Goal: Entertainment & Leisure: Consume media (video, audio)

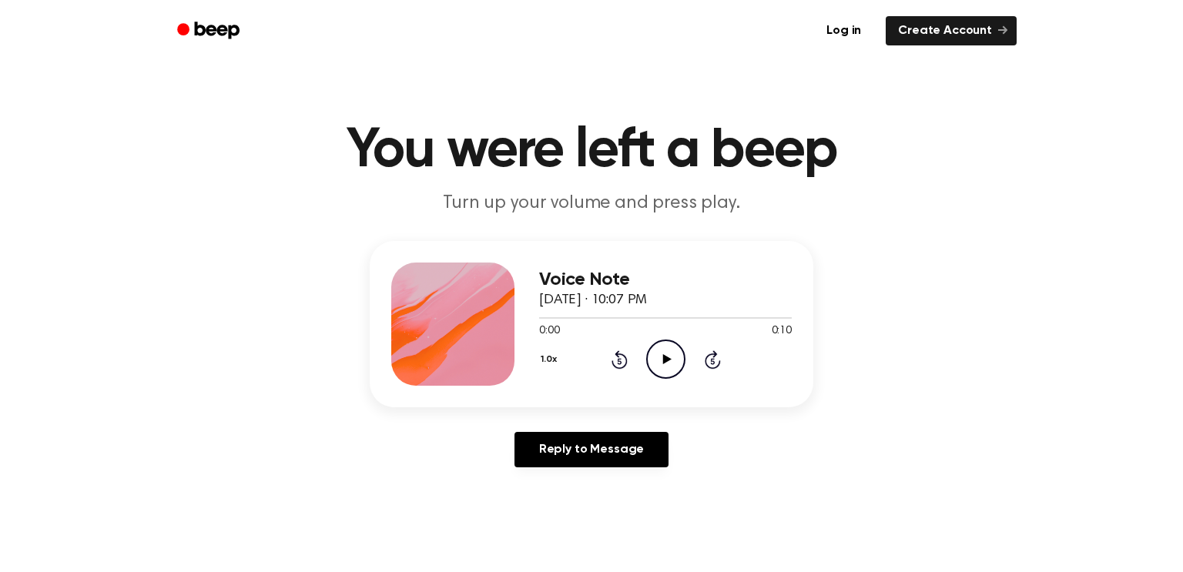
click at [661, 369] on icon "Play Audio" at bounding box center [665, 359] width 39 height 39
click at [660, 349] on icon "Play Audio" at bounding box center [665, 359] width 39 height 39
click at [659, 353] on icon "Play Audio" at bounding box center [665, 359] width 39 height 39
click at [661, 351] on icon "Play Audio" at bounding box center [665, 359] width 39 height 39
click at [652, 358] on icon "Play Audio" at bounding box center [665, 359] width 39 height 39
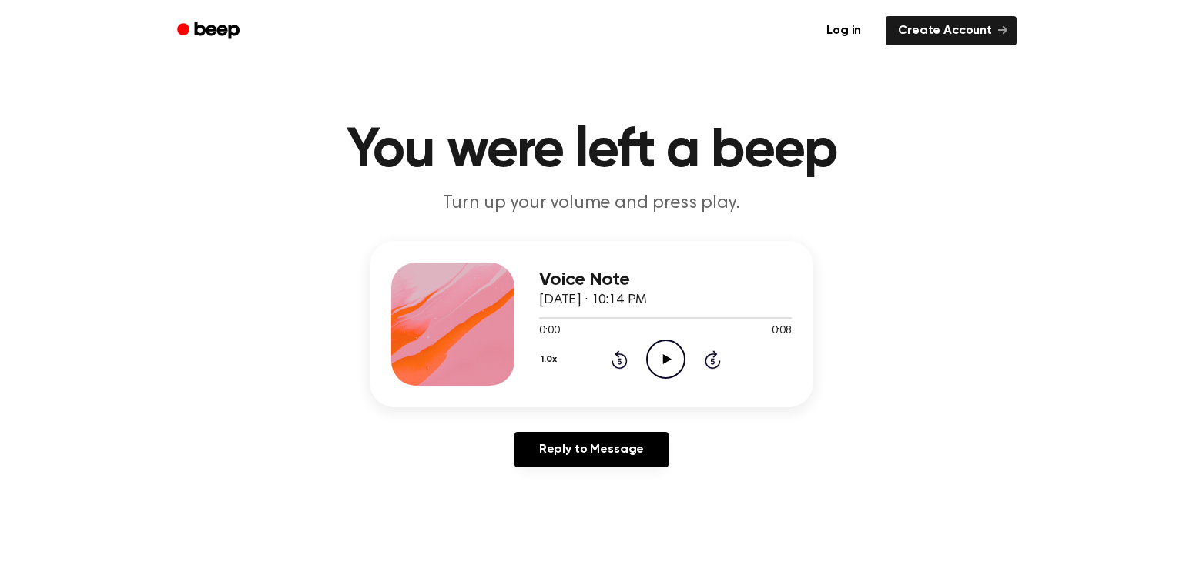
click at [627, 307] on span "September 25, 2025 · 10:14 PM" at bounding box center [593, 301] width 108 height 14
click at [667, 352] on icon "Play Audio" at bounding box center [665, 359] width 39 height 39
click at [653, 354] on icon "Play Audio" at bounding box center [665, 359] width 39 height 39
click at [665, 362] on icon at bounding box center [667, 359] width 8 height 10
click at [662, 367] on icon "Play Audio" at bounding box center [665, 359] width 39 height 39
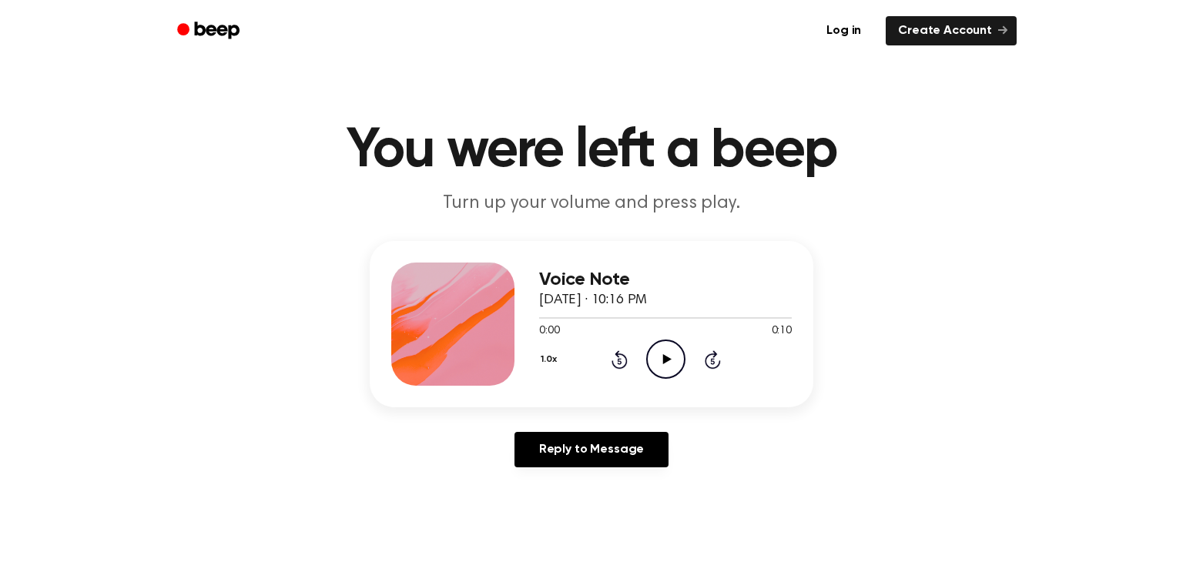
click at [660, 359] on icon "Play Audio" at bounding box center [665, 359] width 39 height 39
click at [666, 359] on icon at bounding box center [667, 359] width 8 height 10
click at [668, 353] on icon "Play Audio" at bounding box center [665, 359] width 39 height 39
click at [662, 355] on icon "Play Audio" at bounding box center [665, 359] width 39 height 39
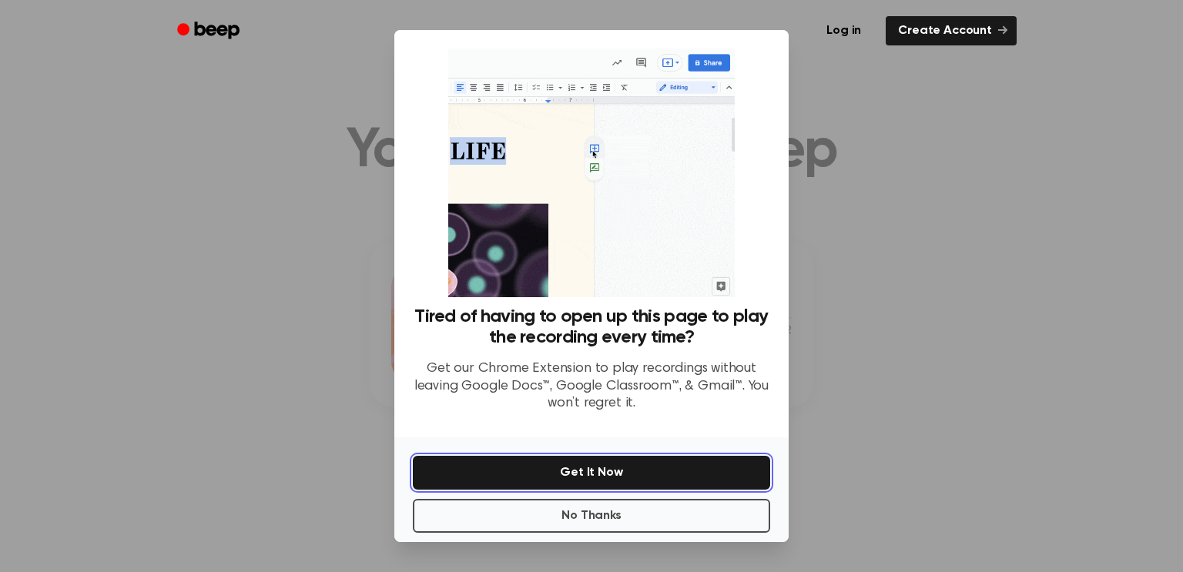
click at [561, 468] on button "Get It Now" at bounding box center [592, 473] width 358 height 34
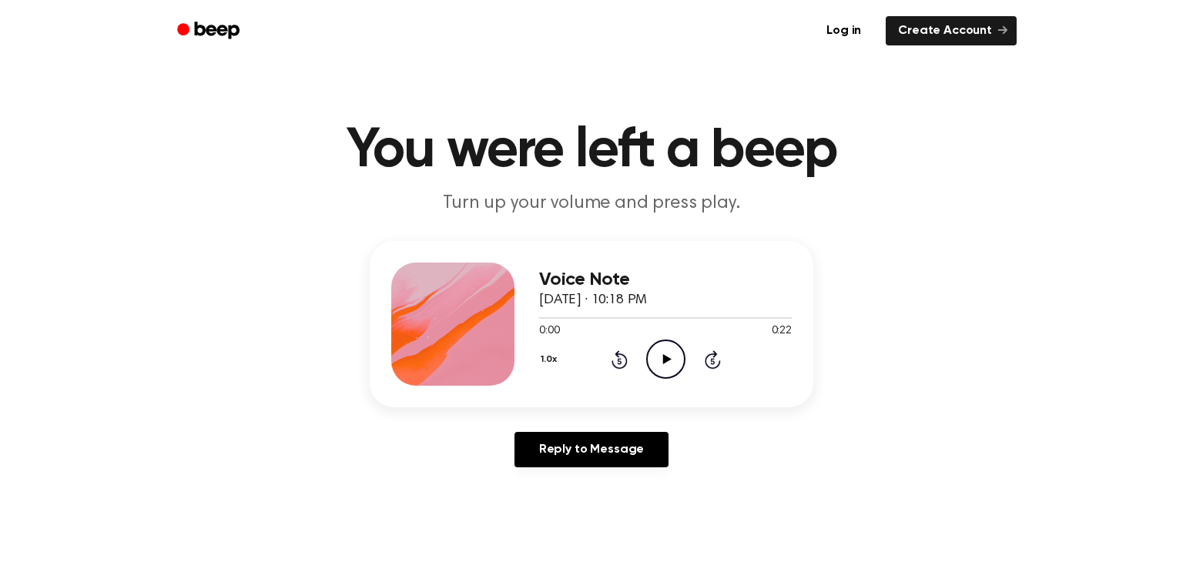
click at [656, 354] on icon "Play Audio" at bounding box center [665, 359] width 39 height 39
click at [660, 364] on icon "Play Audio" at bounding box center [665, 359] width 39 height 39
click at [653, 356] on icon "Play Audio" at bounding box center [665, 359] width 39 height 39
click at [656, 356] on icon "Play Audio" at bounding box center [665, 359] width 39 height 39
